Goal: Check status: Check status

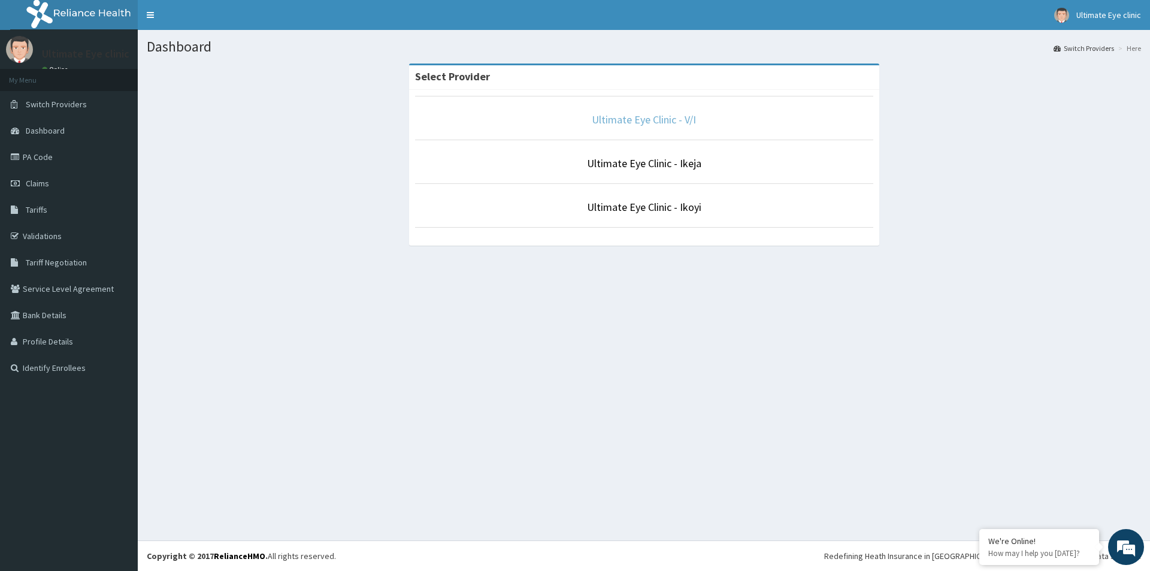
click at [657, 115] on link "Ultimate Eye Clinic - V/I" at bounding box center [644, 120] width 104 height 14
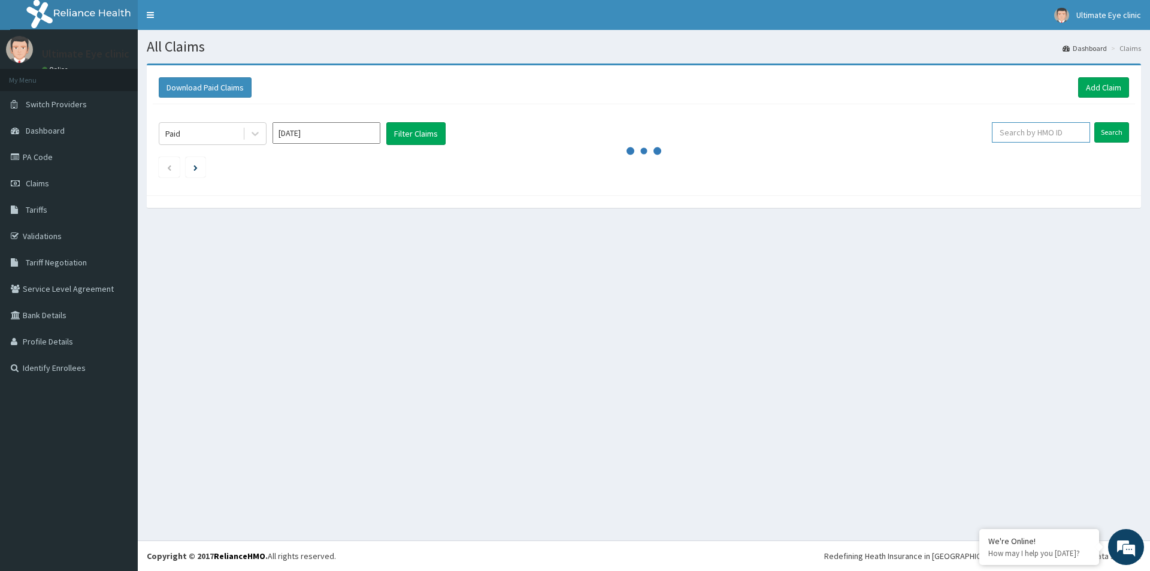
drag, startPoint x: 1042, startPoint y: 128, endPoint x: 1032, endPoint y: 132, distance: 11.8
click at [1042, 128] on input "text" at bounding box center [1041, 132] width 98 height 20
type input "pay/10125/a"
click at [1094, 122] on input "Search" at bounding box center [1111, 132] width 35 height 20
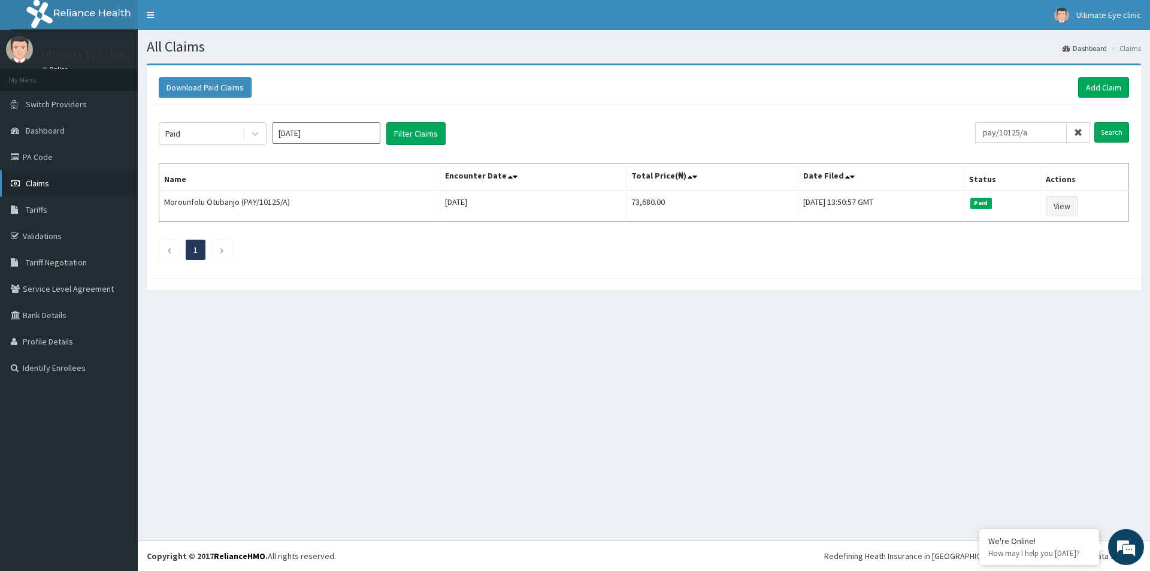
click at [44, 184] on span "Claims" at bounding box center [37, 183] width 23 height 11
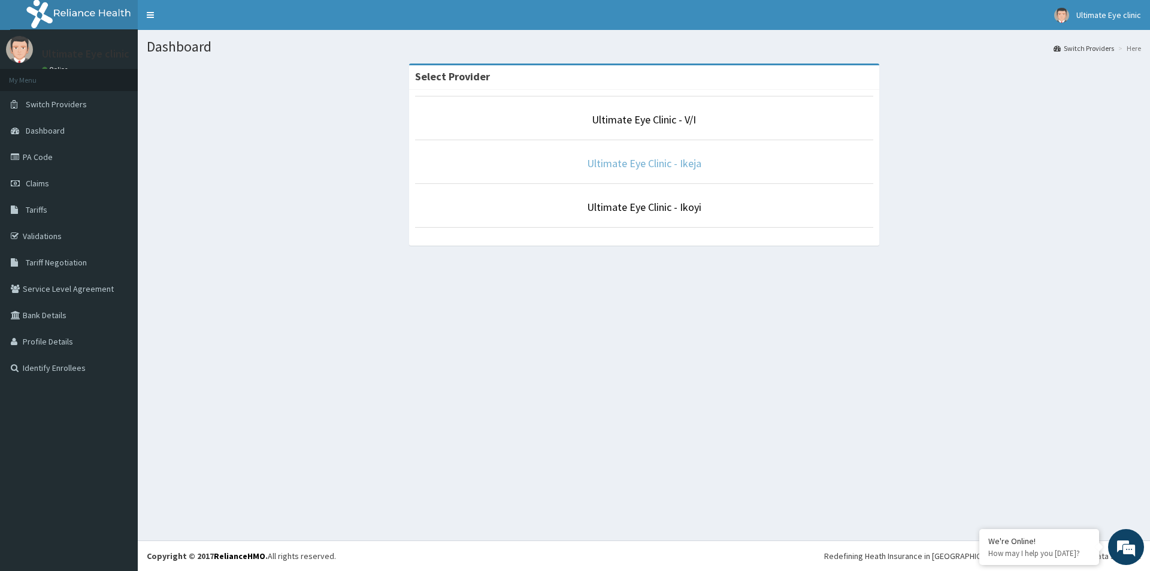
click at [627, 167] on link "Ultimate Eye Clinic - Ikeja" at bounding box center [644, 163] width 114 height 14
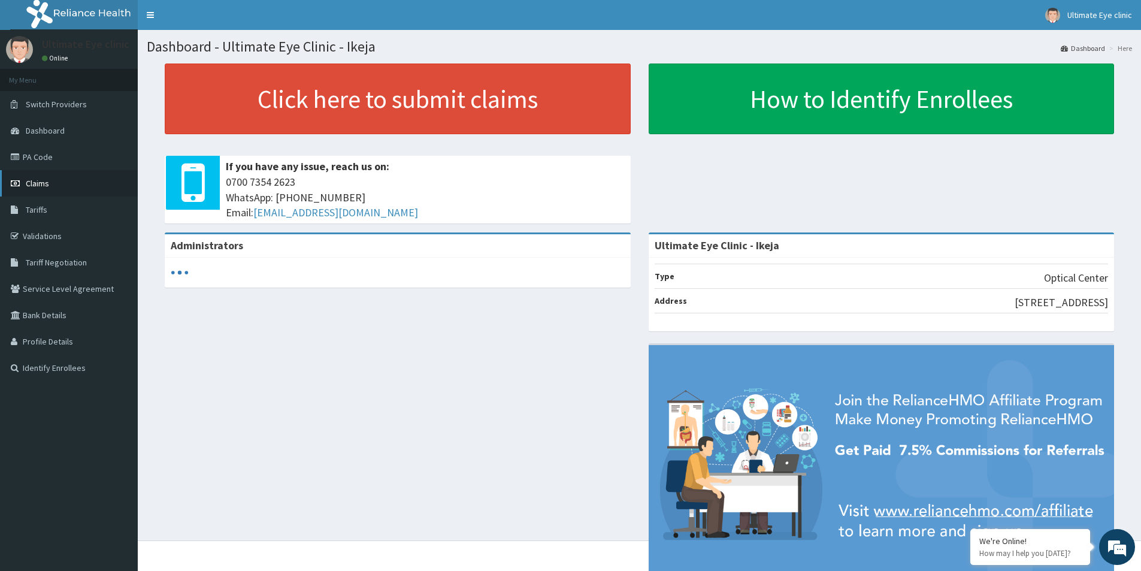
click at [77, 180] on link "Claims" at bounding box center [69, 183] width 138 height 26
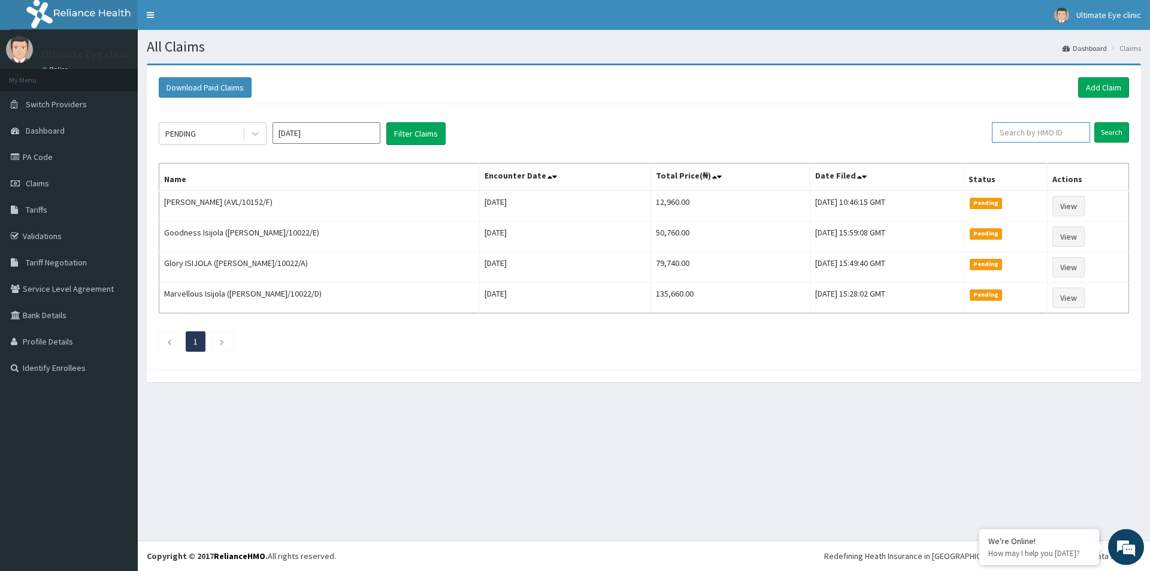
click at [1032, 131] on input "text" at bounding box center [1041, 132] width 98 height 20
type input "eli/10022/e"
click at [1094, 122] on input "Search" at bounding box center [1111, 132] width 35 height 20
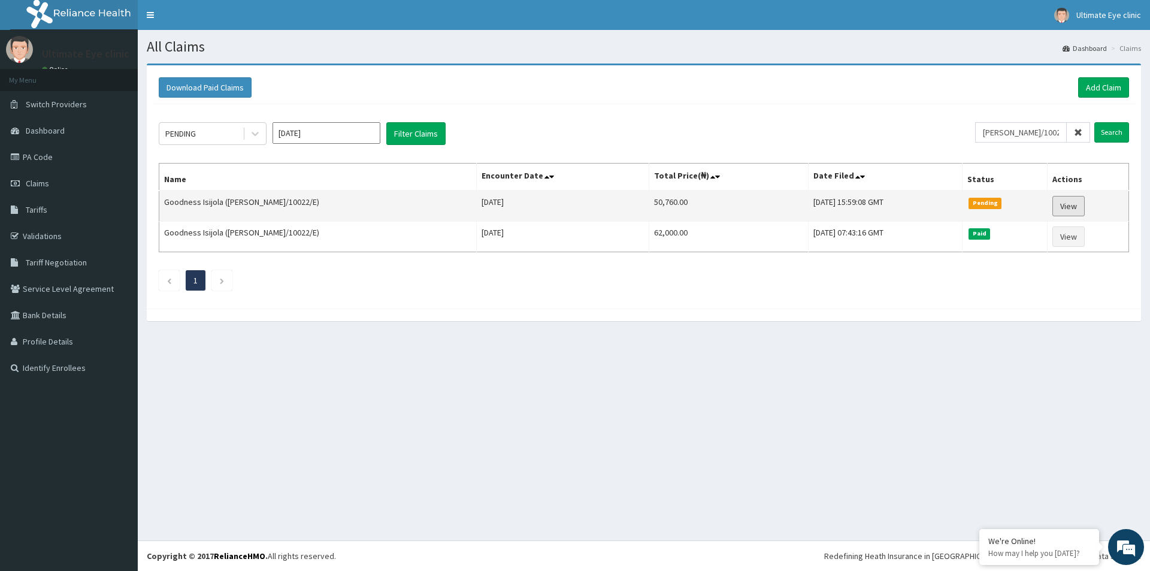
drag, startPoint x: 1063, startPoint y: 201, endPoint x: 1037, endPoint y: 213, distance: 28.1
click at [1062, 202] on link "View" at bounding box center [1068, 206] width 32 height 20
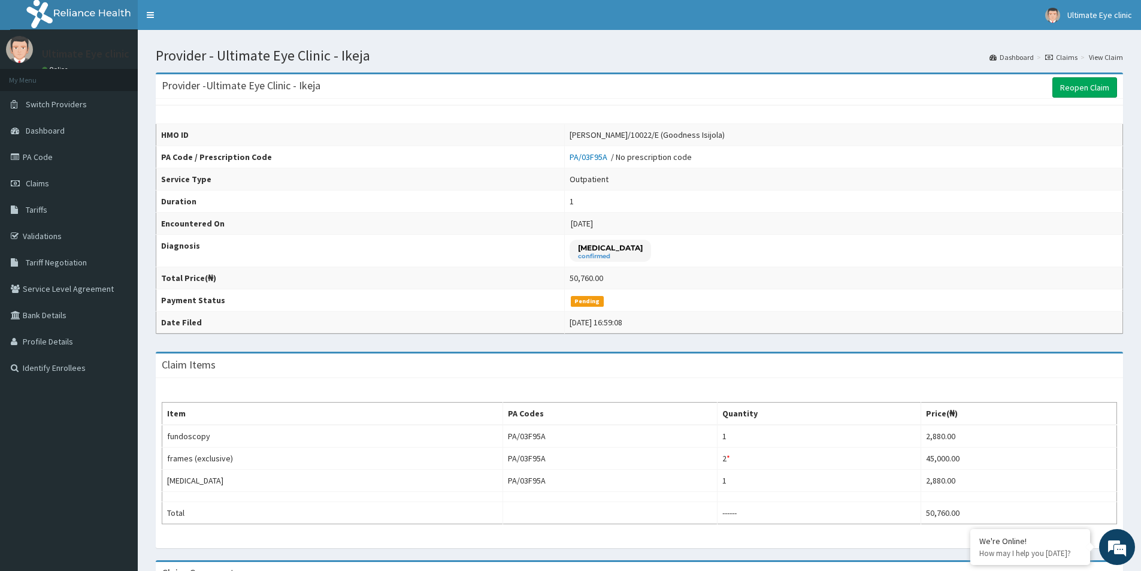
click at [1075, 54] on link "Claims" at bounding box center [1061, 57] width 32 height 10
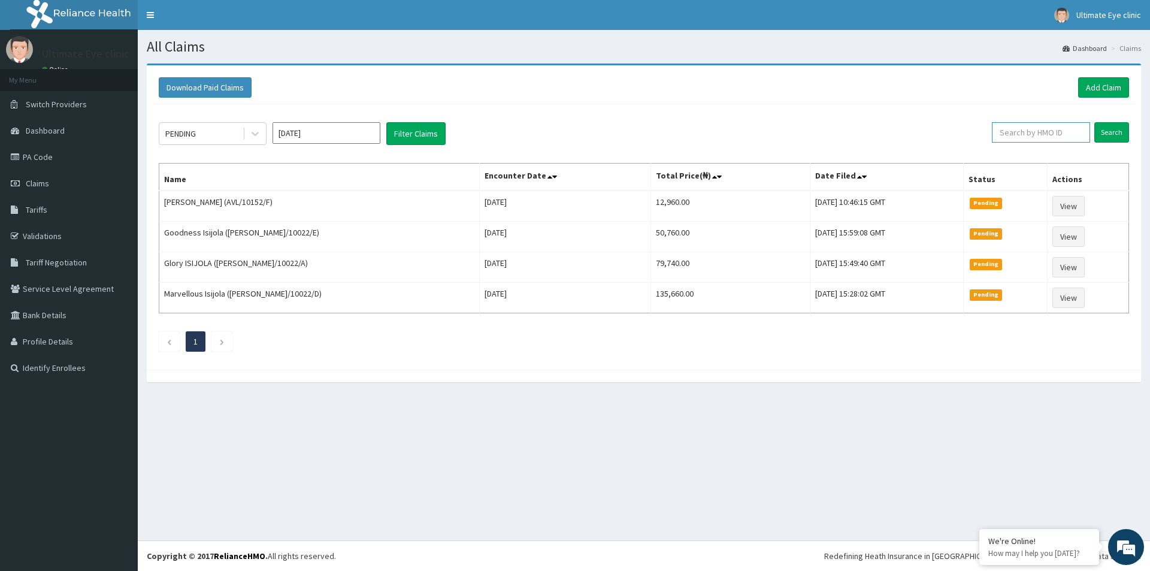
click at [1012, 132] on input "text" at bounding box center [1041, 132] width 98 height 20
click at [1094, 122] on input "Search" at bounding box center [1111, 132] width 35 height 20
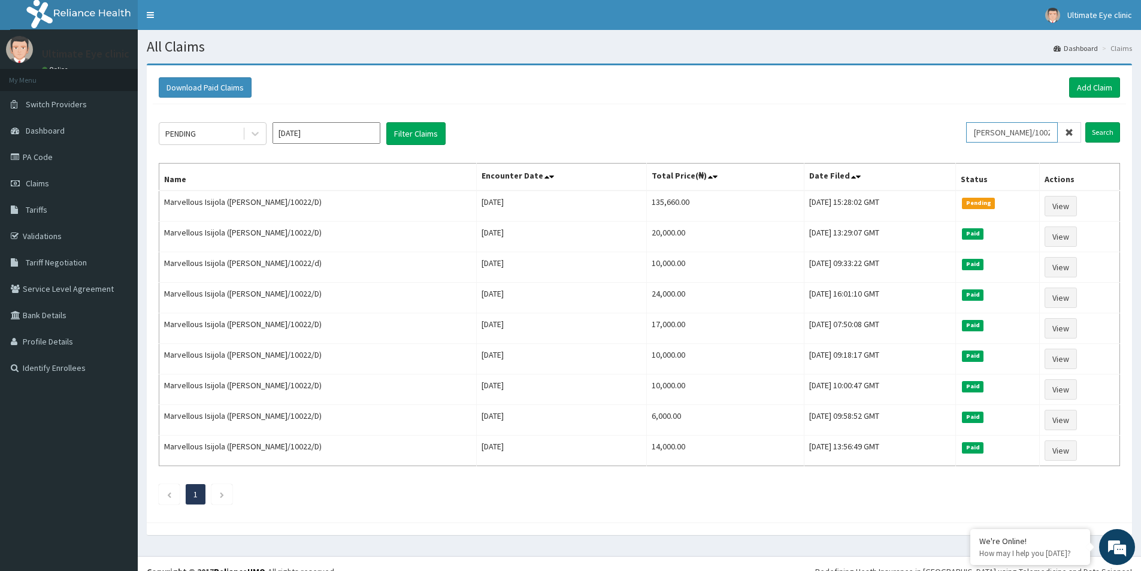
type input "[PERSON_NAME]/10022/a"
click at [1085, 122] on input "Search" at bounding box center [1102, 132] width 35 height 20
